Goal: Task Accomplishment & Management: Manage account settings

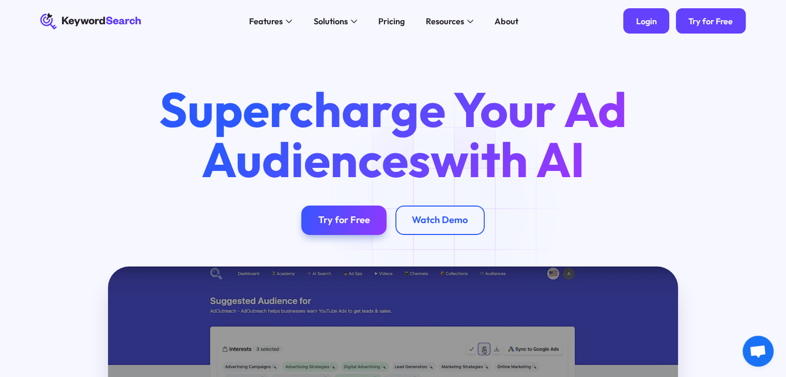
click at [646, 19] on div "Login" at bounding box center [646, 21] width 21 height 10
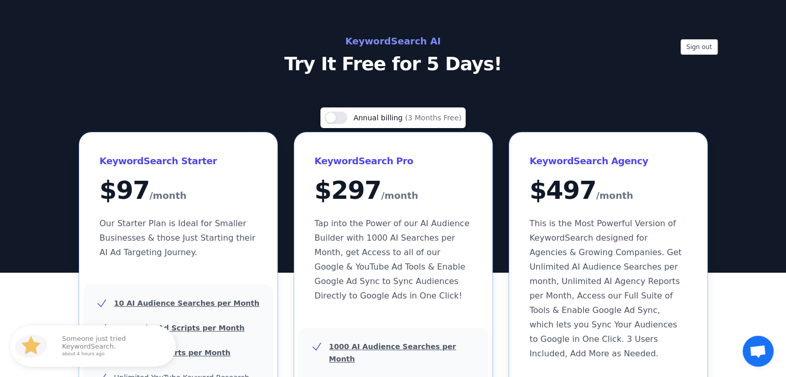
drag, startPoint x: 348, startPoint y: 125, endPoint x: 341, endPoint y: 118, distance: 9.5
click at [341, 118] on div "Use setting Annual billing (3 Months Free)" at bounding box center [392, 117] width 145 height 21
click at [341, 118] on button "Use setting" at bounding box center [335, 118] width 23 height 12
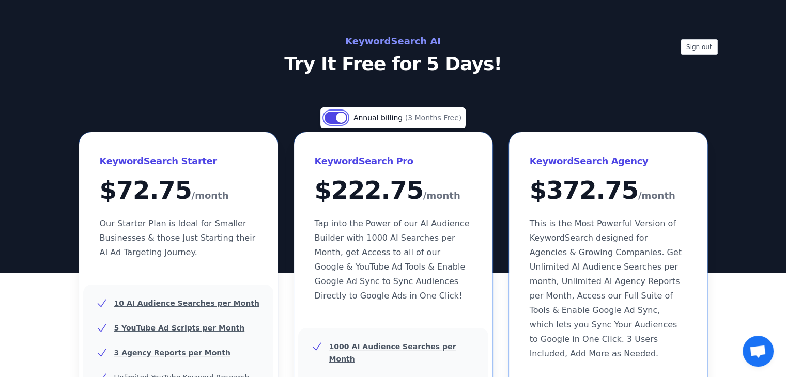
click at [338, 122] on button "Use setting" at bounding box center [335, 118] width 23 height 12
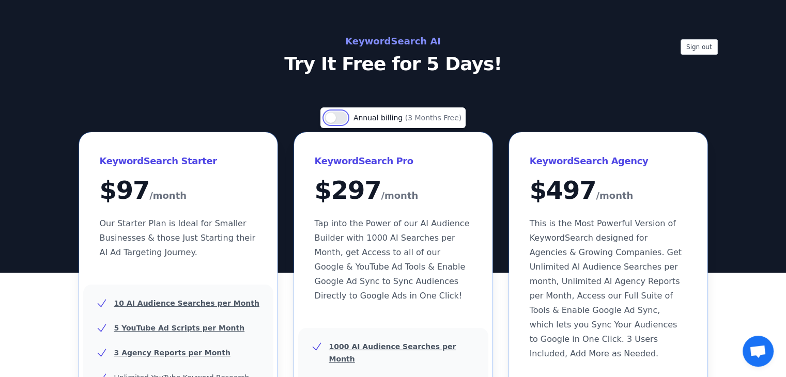
click at [338, 122] on button "Use setting" at bounding box center [335, 118] width 23 height 12
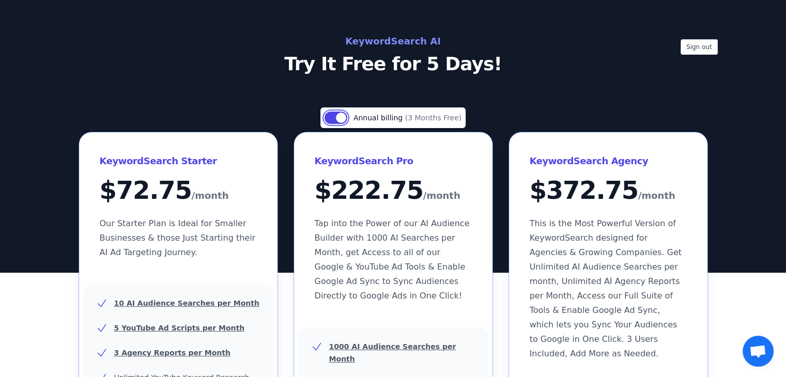
click at [340, 117] on button "Use setting" at bounding box center [335, 118] width 23 height 12
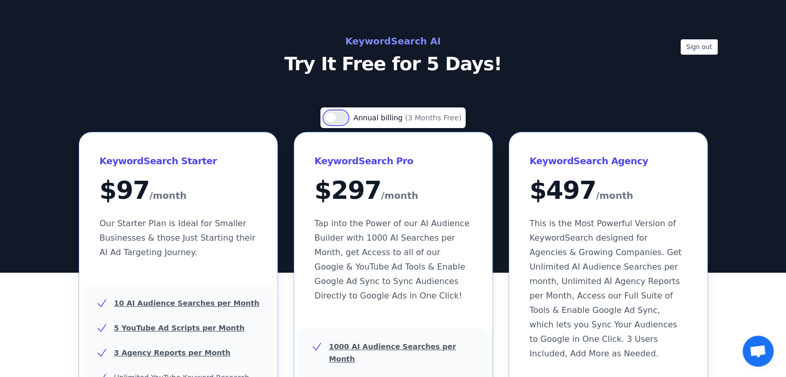
click at [340, 117] on button "Use setting" at bounding box center [335, 118] width 23 height 12
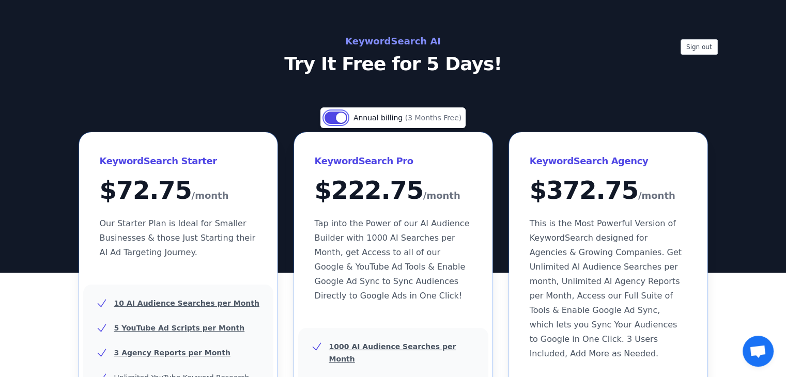
click at [340, 117] on button "Use setting" at bounding box center [335, 118] width 23 height 12
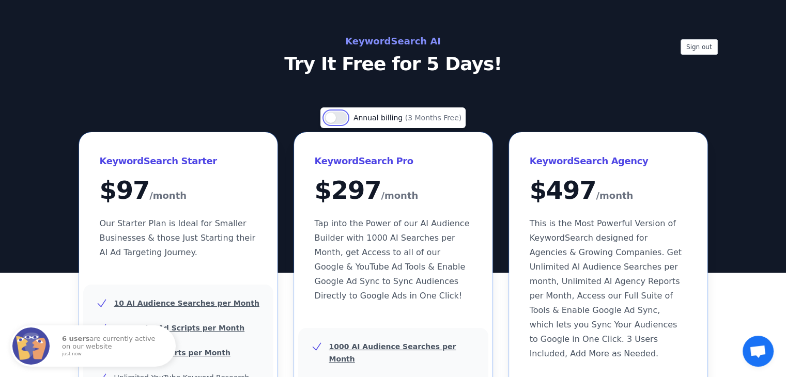
click at [340, 117] on button "Use setting" at bounding box center [335, 118] width 23 height 12
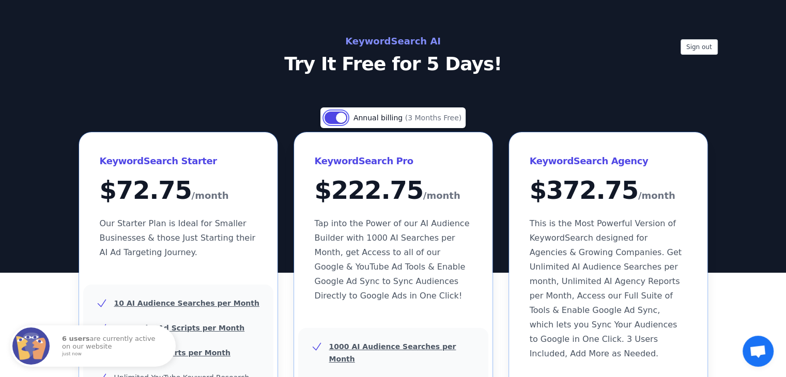
click at [340, 117] on button "Use setting" at bounding box center [335, 118] width 23 height 12
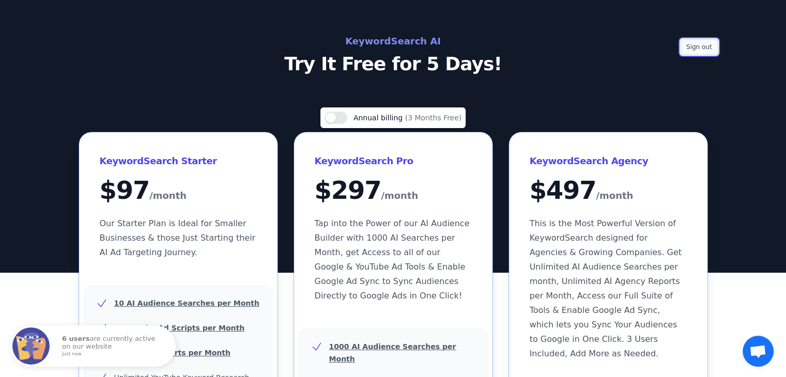
click at [697, 46] on button "Sign out" at bounding box center [698, 46] width 37 height 15
